Goal: Transaction & Acquisition: Purchase product/service

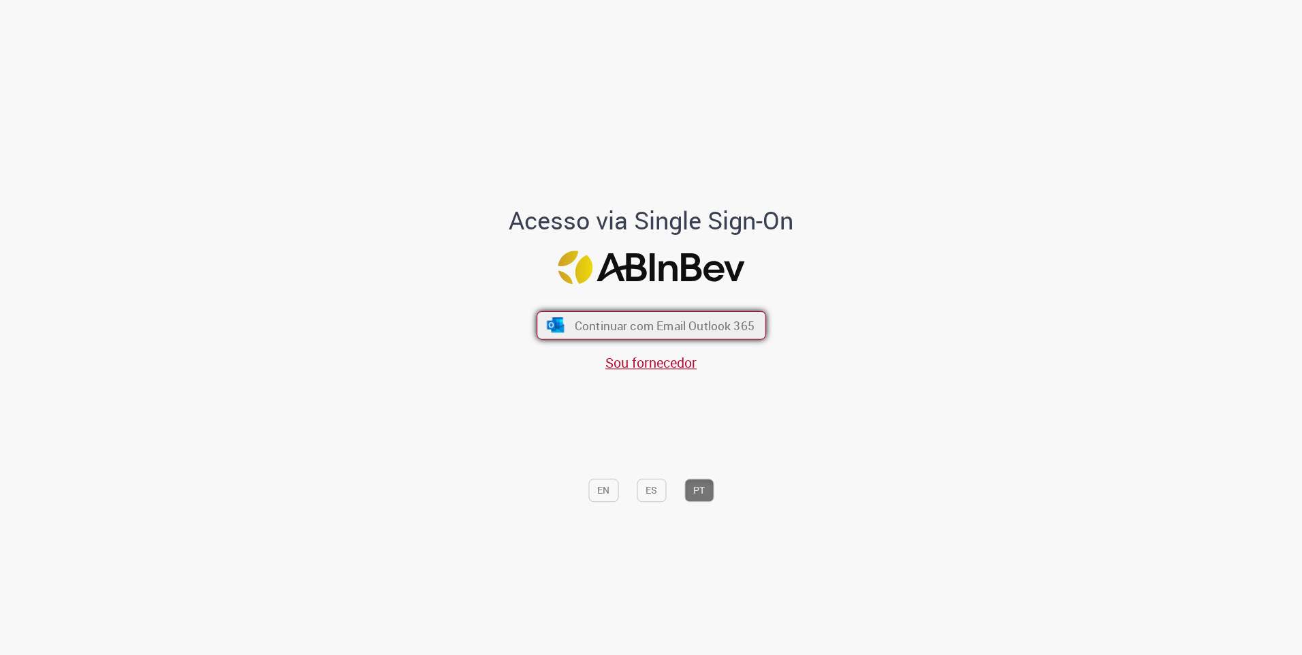
click at [636, 328] on span "Continuar com Email Outlook 365" at bounding box center [664, 325] width 180 height 16
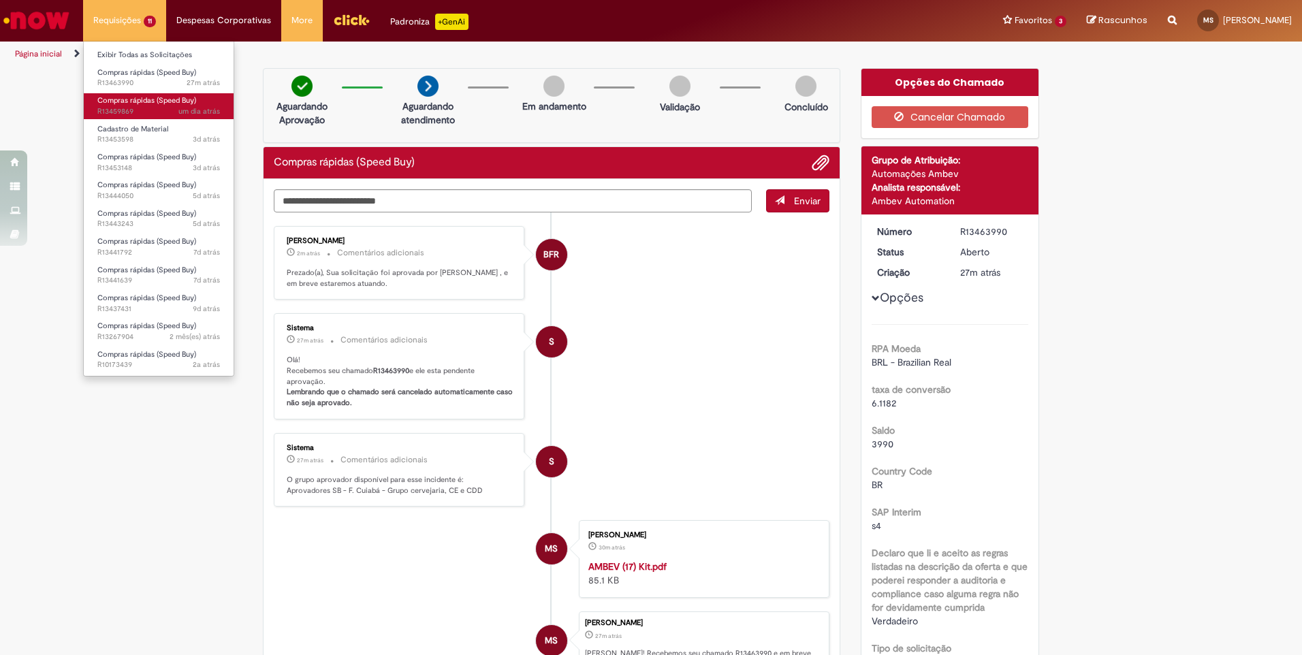
click at [125, 99] on span "Compras rápidas (Speed Buy)" at bounding box center [146, 100] width 99 height 10
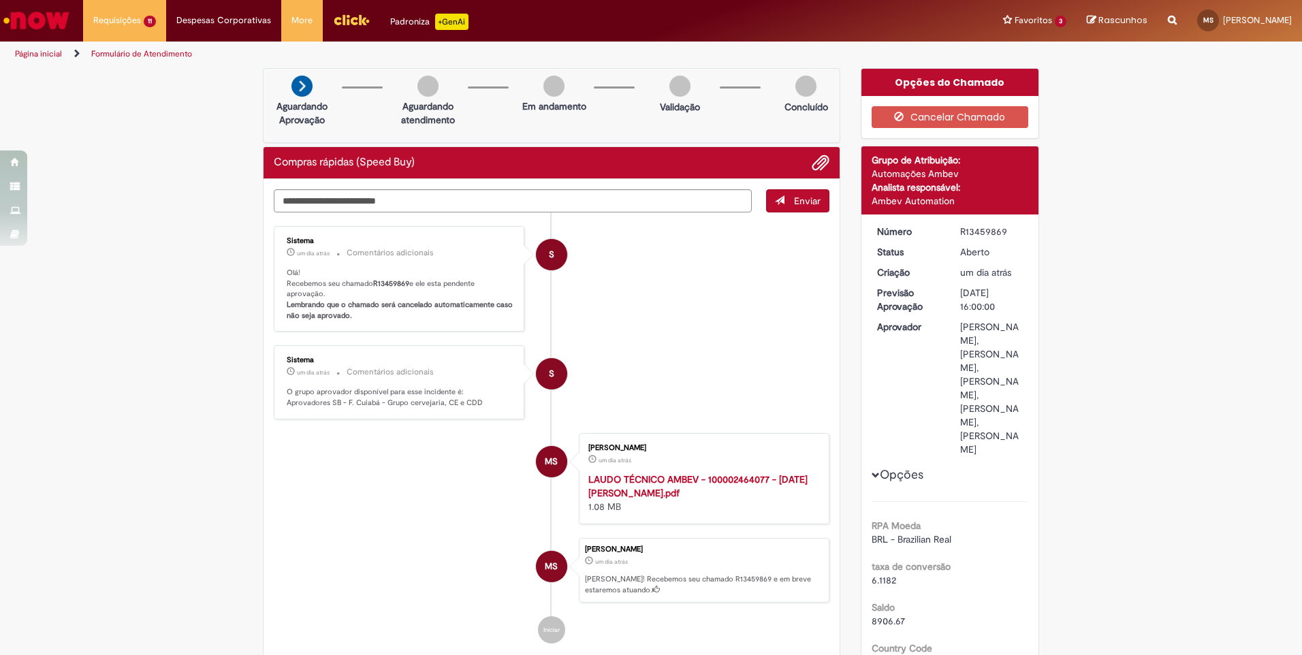
click at [366, 501] on li "MS [PERSON_NAME] um dia atrás um dia atrás LAUDO TÉCNICO AMBEV - 100002464077 -…" at bounding box center [552, 478] width 556 height 91
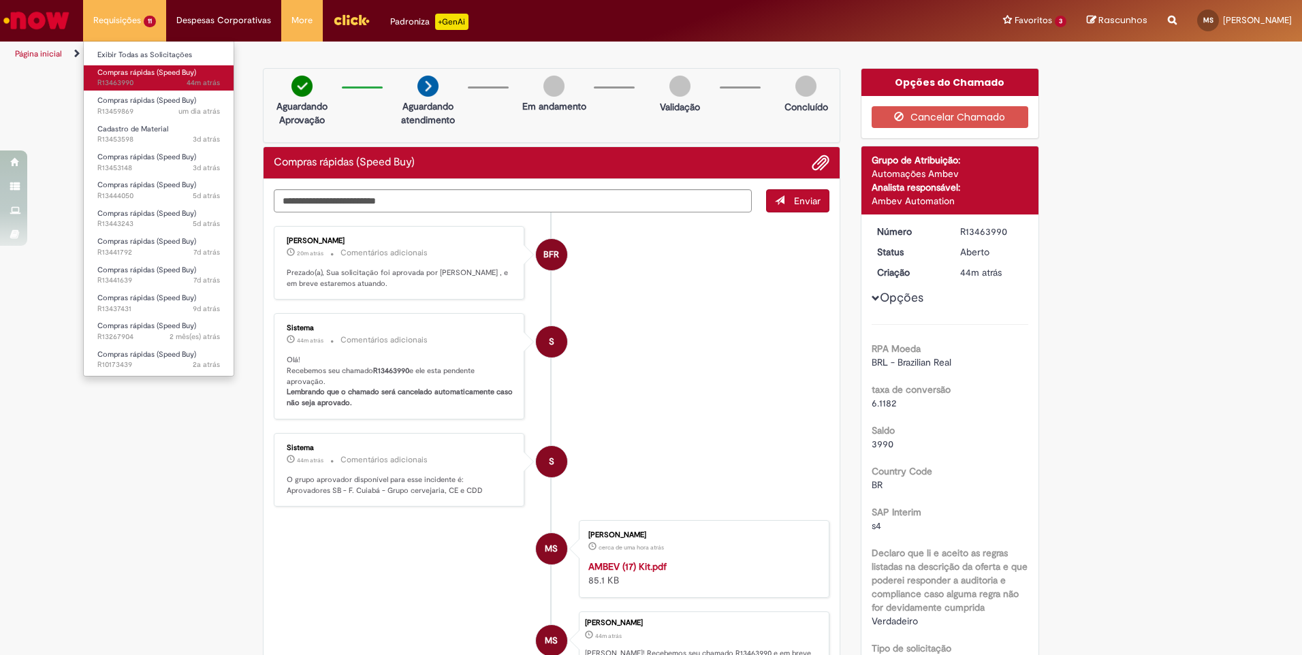
click at [138, 74] on span "Compras rápidas (Speed Buy)" at bounding box center [146, 72] width 99 height 10
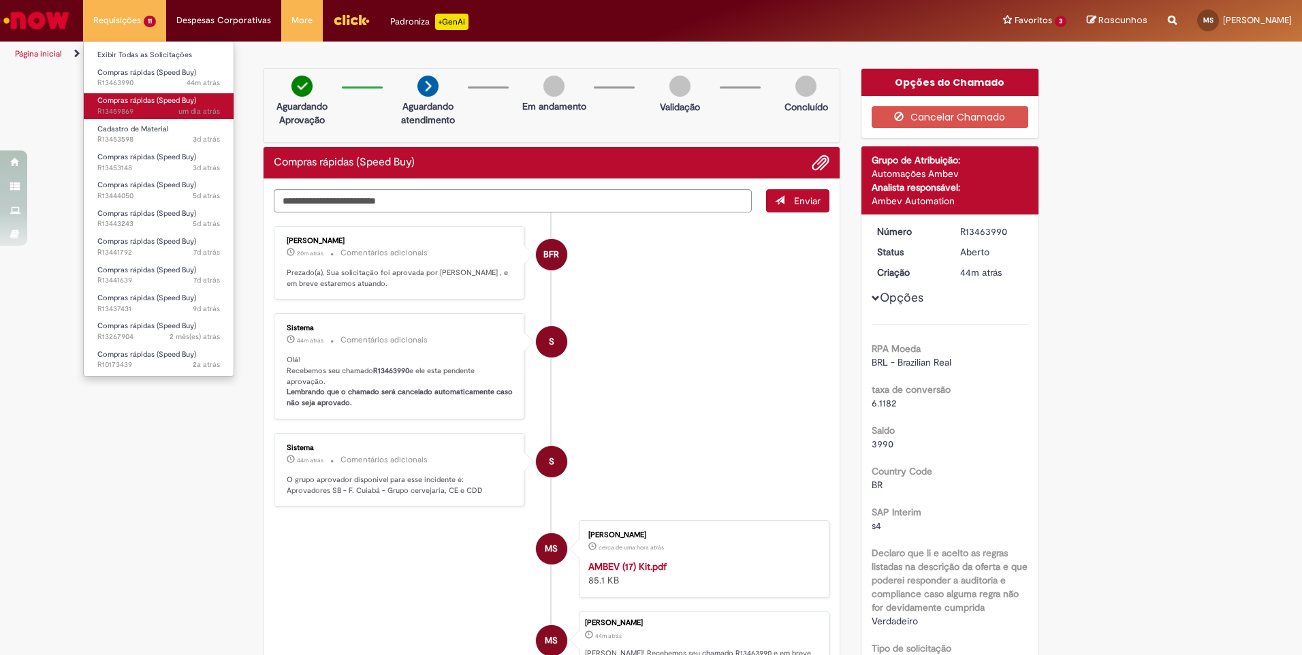
click at [116, 102] on span "Compras rápidas (Speed Buy)" at bounding box center [146, 100] width 99 height 10
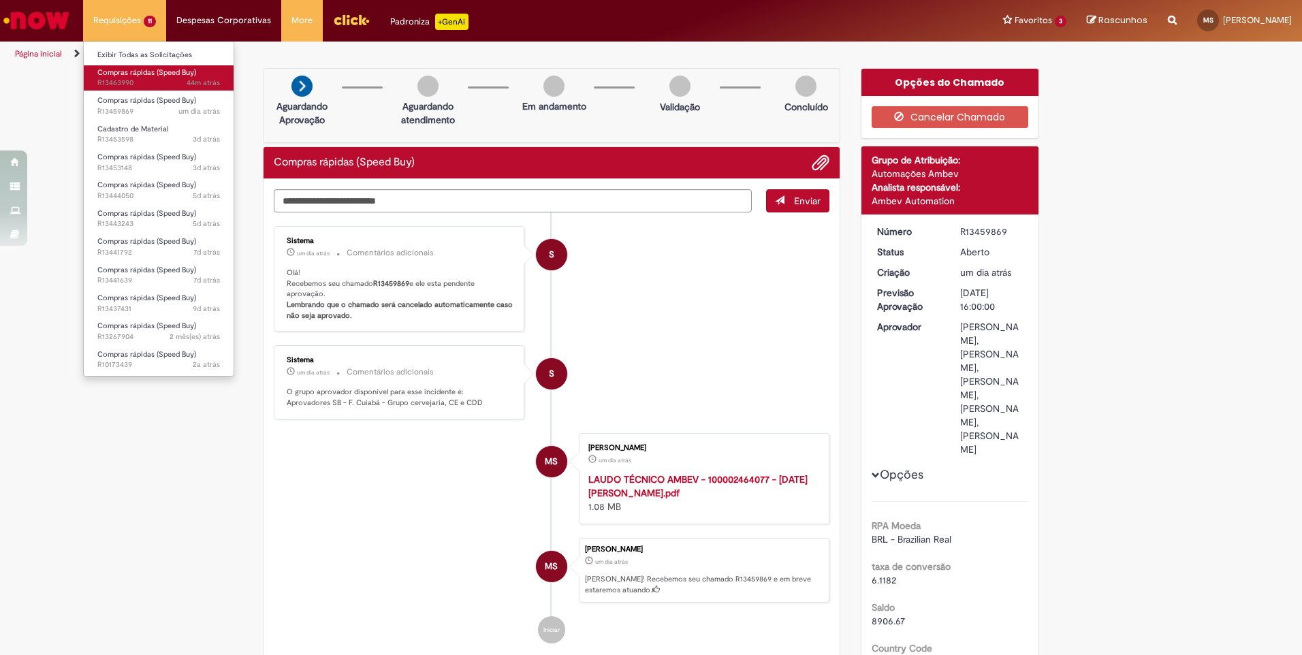
click at [132, 67] on span "Compras rápidas (Speed Buy)" at bounding box center [146, 72] width 99 height 10
